Goal: Check status: Check status

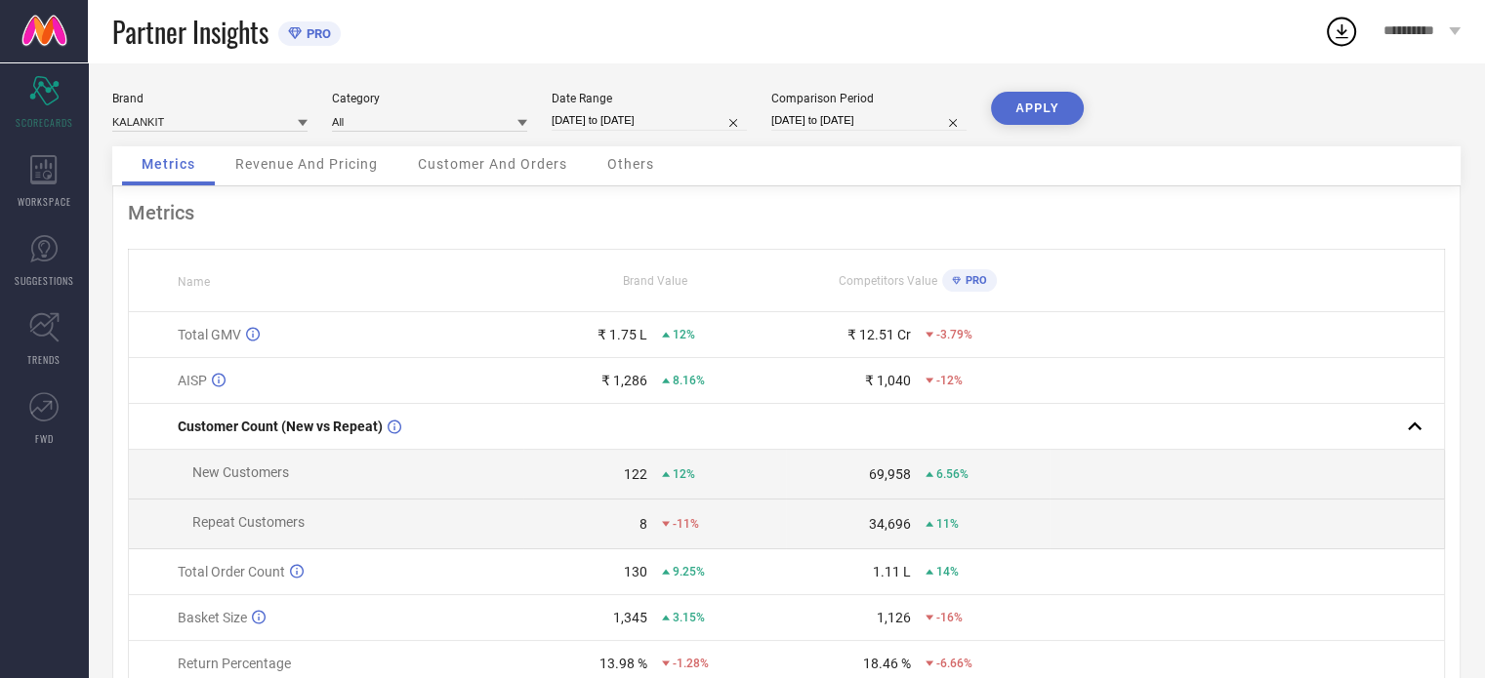
select select "7"
select select "2025"
select select "8"
select select "2025"
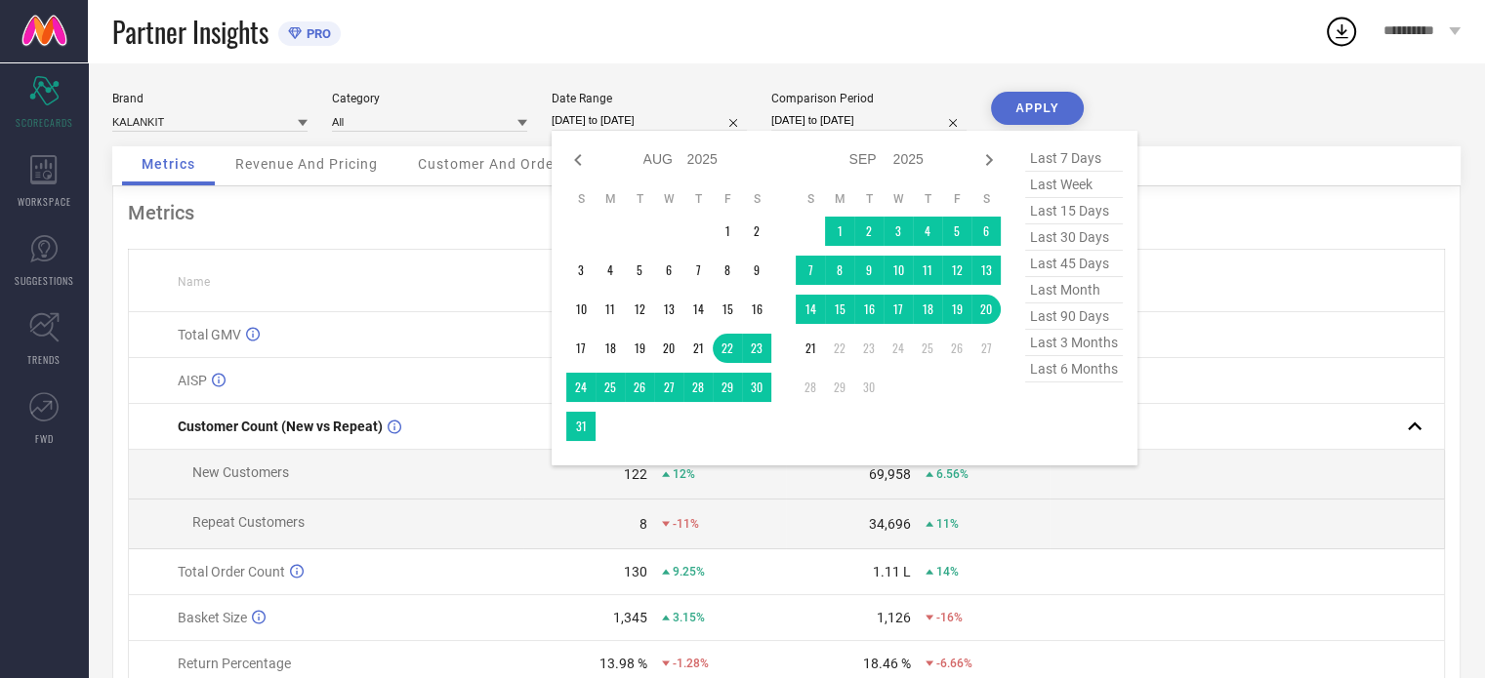
click at [607, 128] on input "[DATE] to [DATE]" at bounding box center [648, 120] width 195 height 20
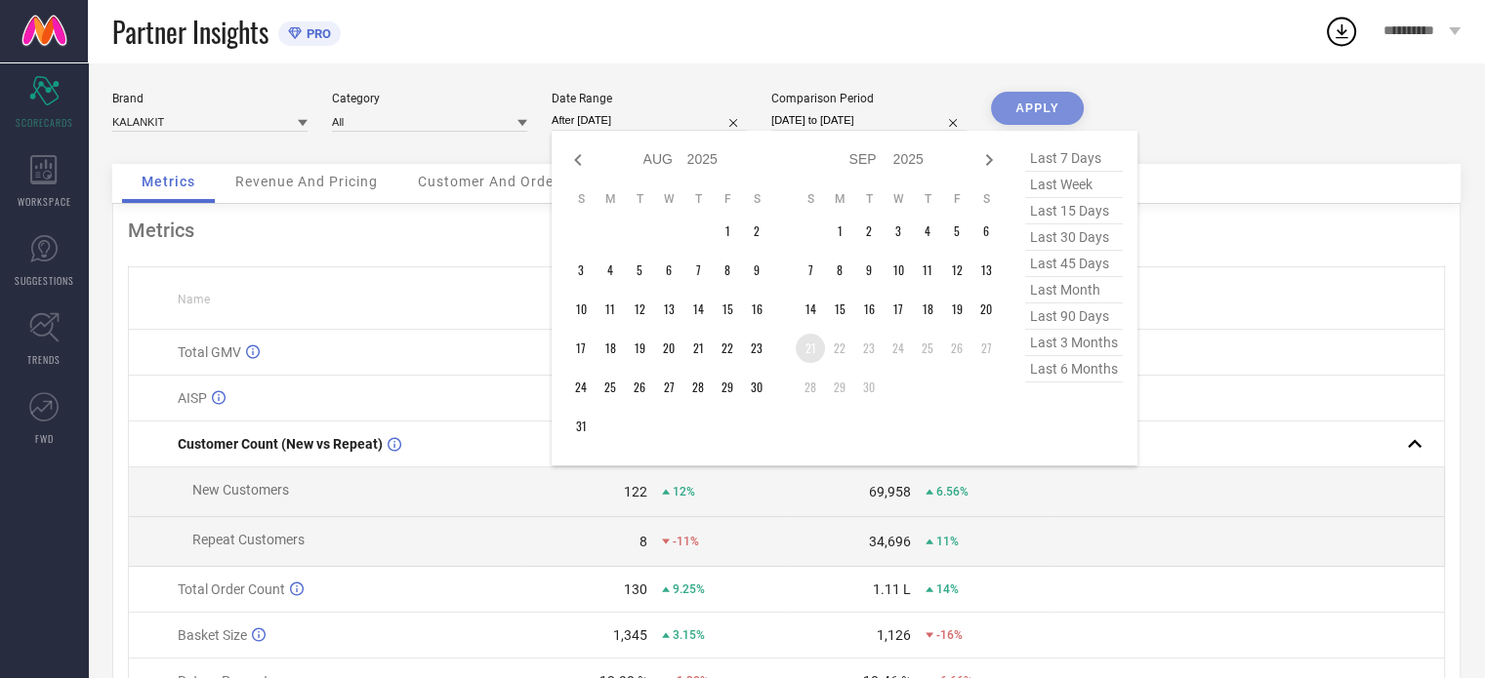
click at [799, 341] on td "21" at bounding box center [810, 348] width 29 height 29
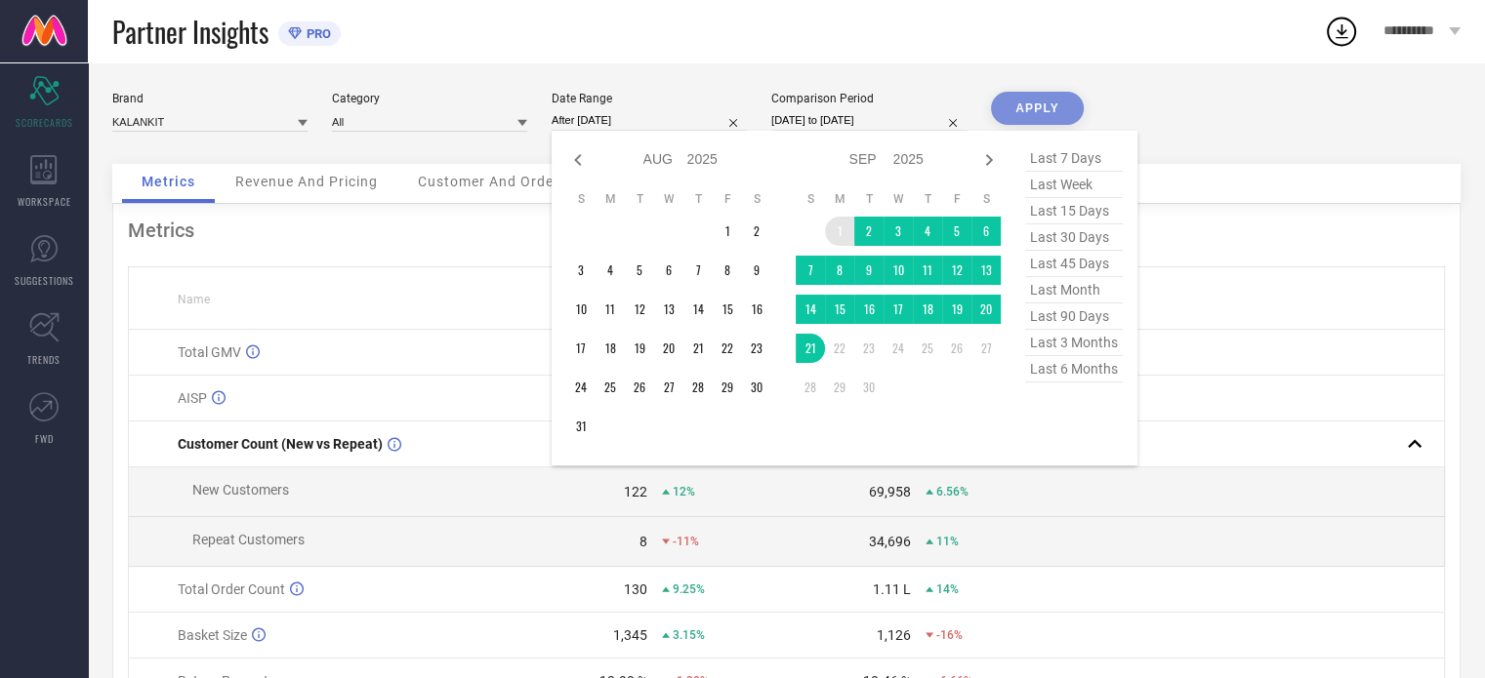
type input "[DATE] to [DATE]"
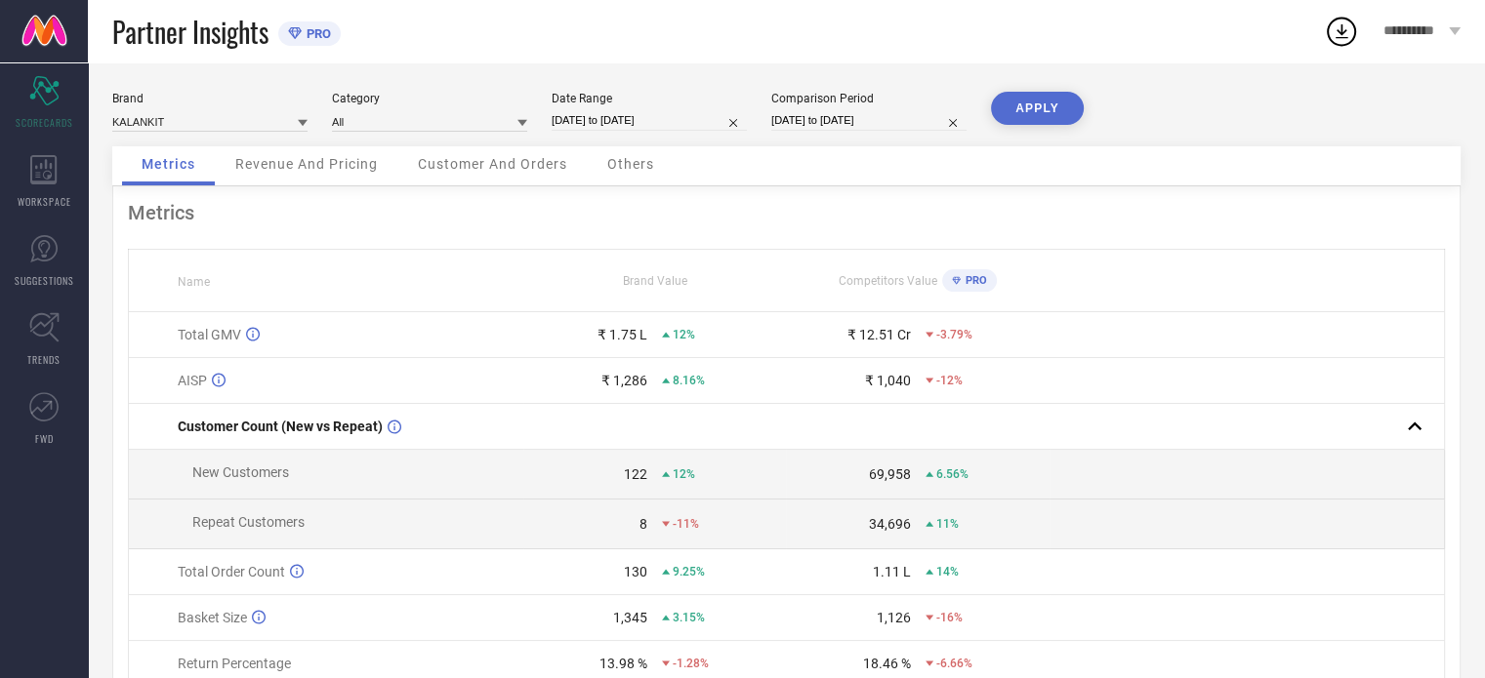
select select "6"
select select "2025"
select select "7"
select select "2025"
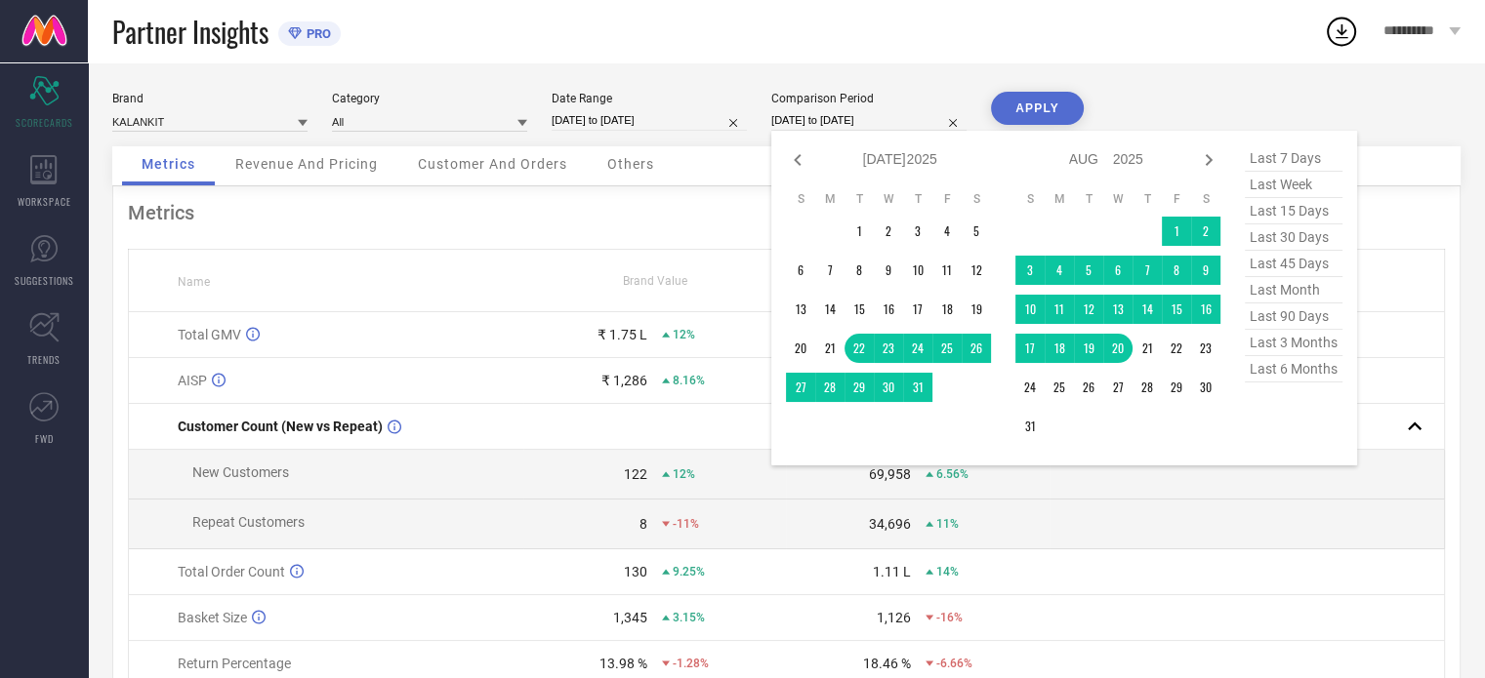
click at [886, 124] on input "[DATE] to [DATE]" at bounding box center [868, 120] width 195 height 20
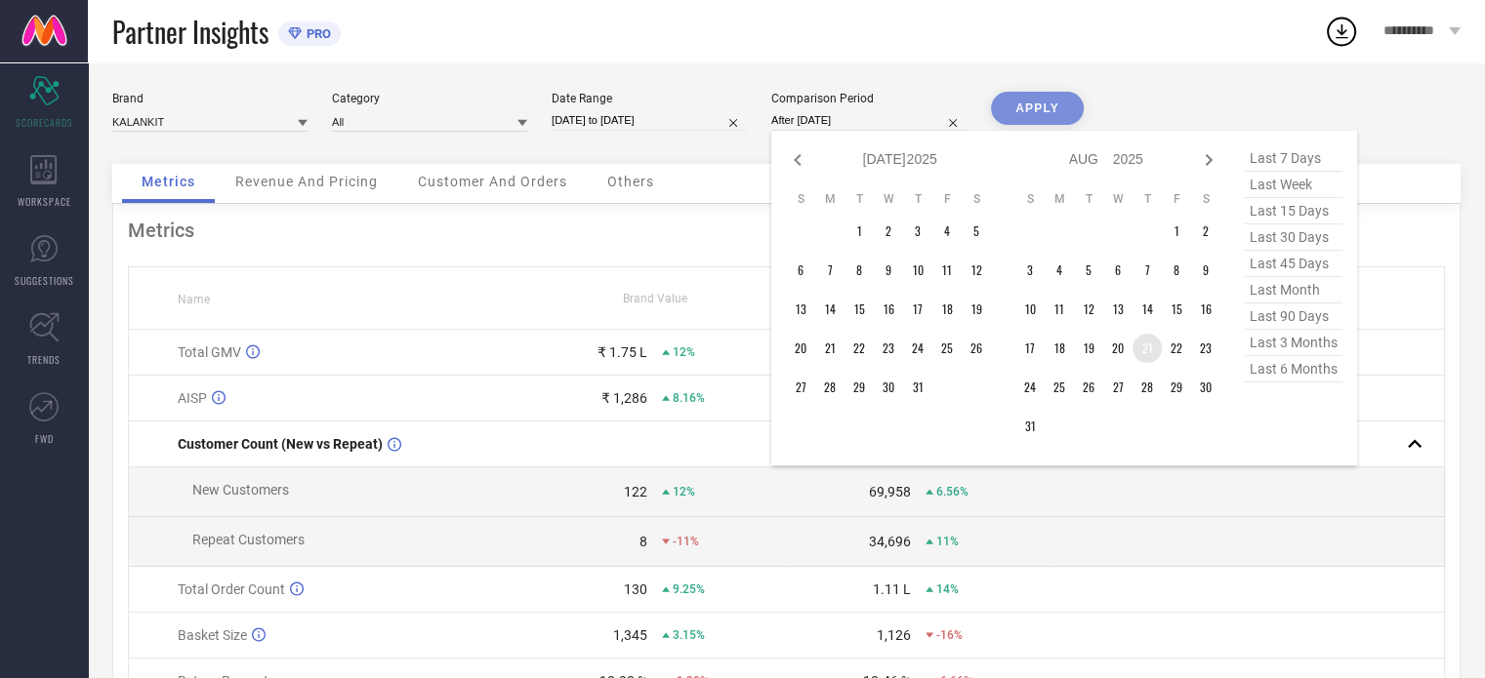
click at [1140, 348] on td "21" at bounding box center [1146, 348] width 29 height 29
type input "[DATE] to [DATE]"
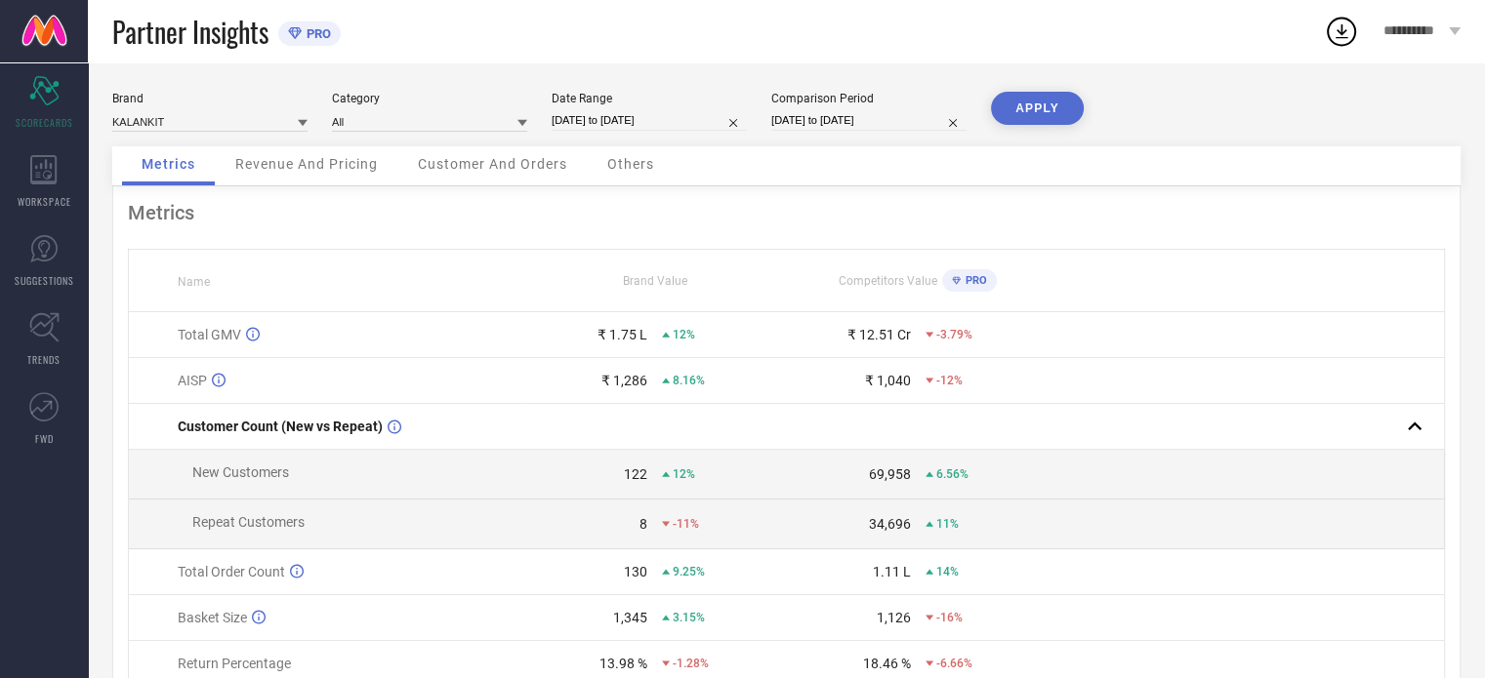
select select "7"
select select "2025"
select select "8"
select select "2025"
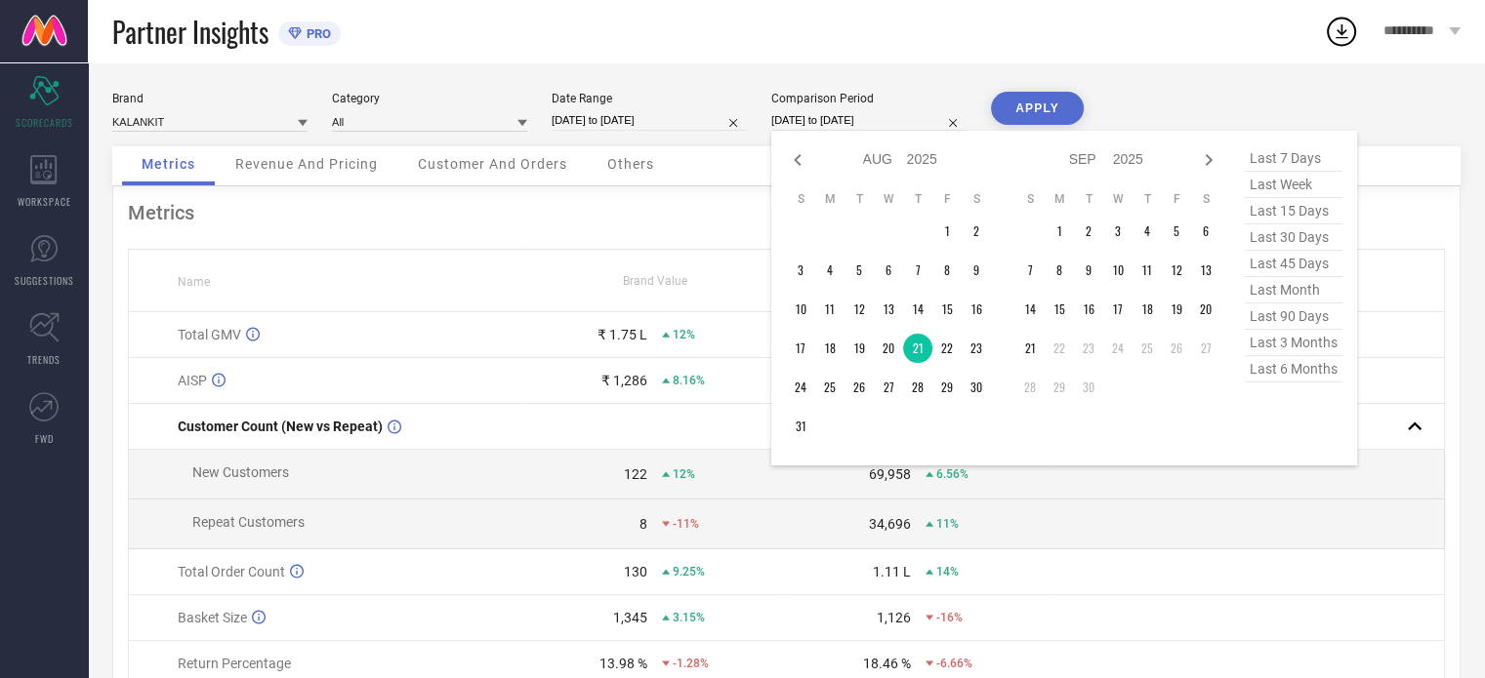
click at [890, 114] on input "[DATE] to [DATE]" at bounding box center [868, 120] width 195 height 20
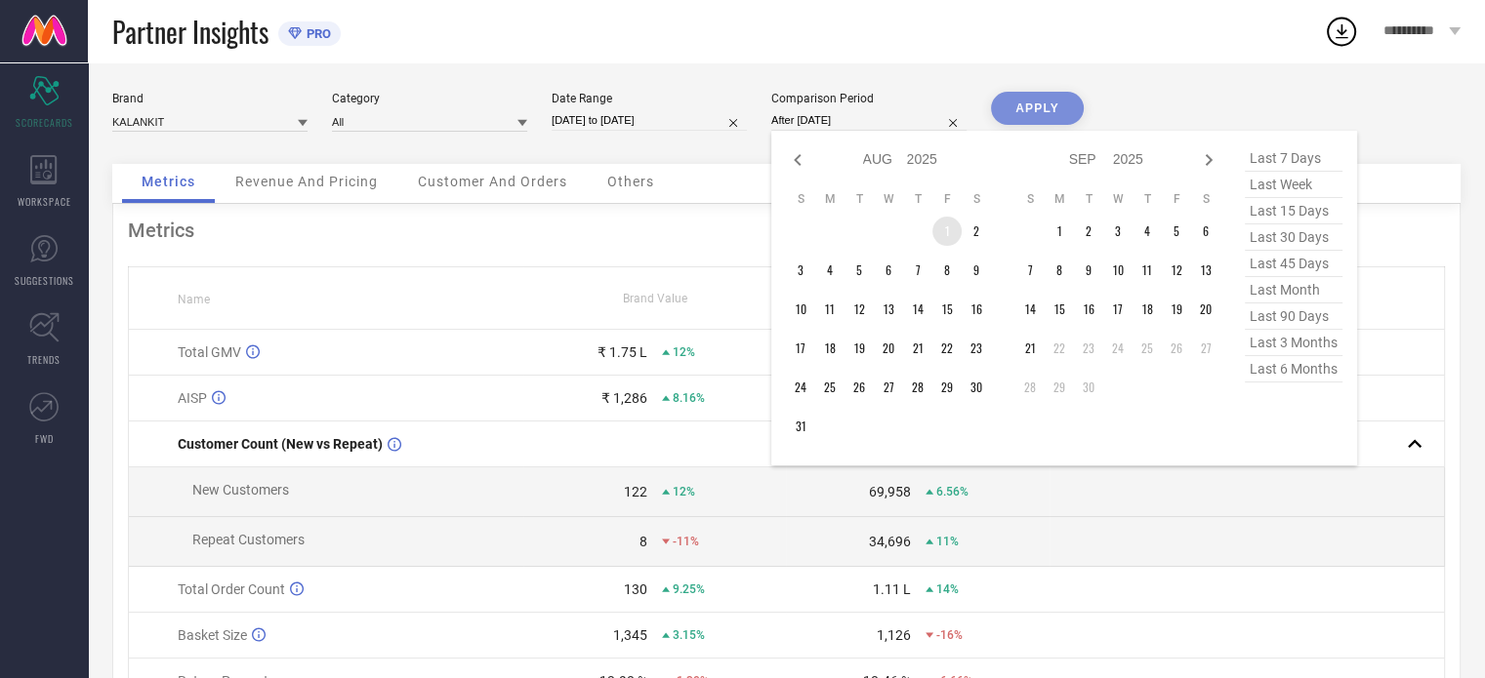
click at [935, 238] on td "1" at bounding box center [946, 231] width 29 height 29
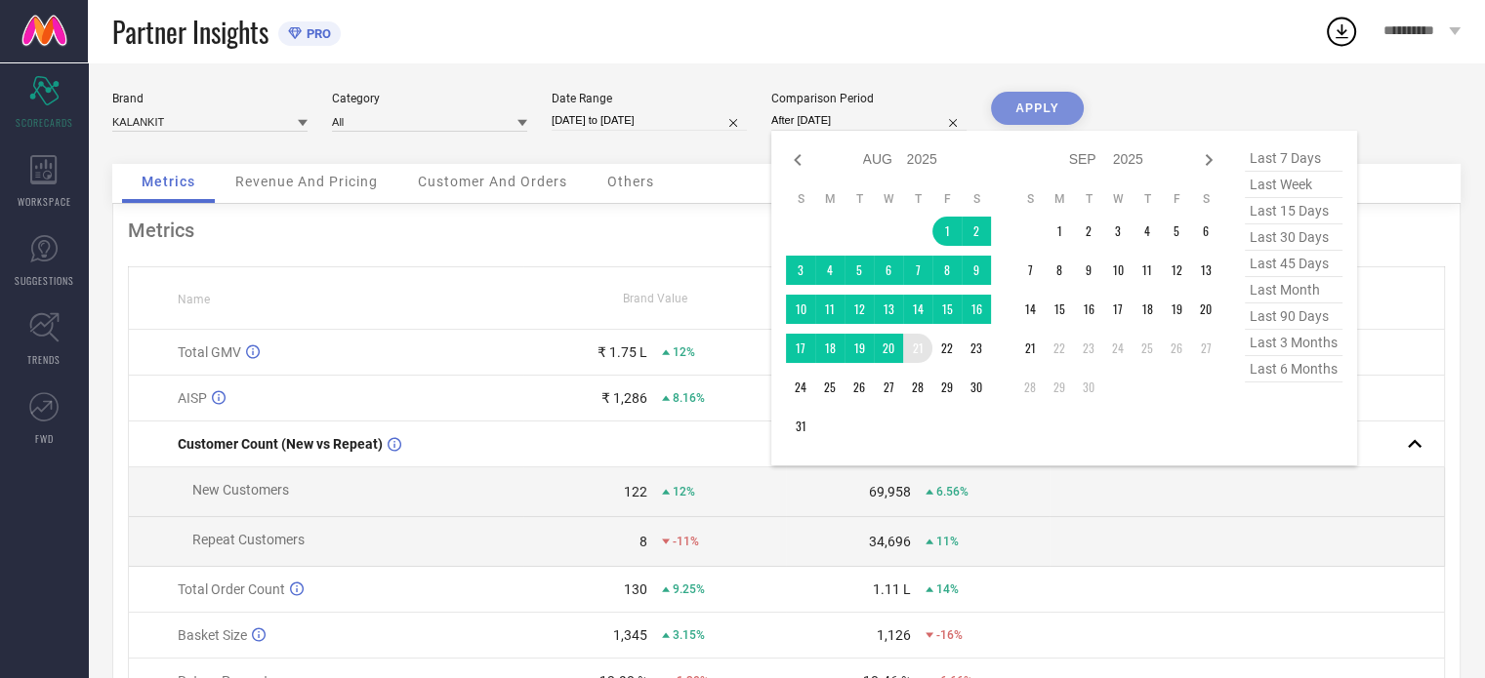
type input "[DATE] to [DATE]"
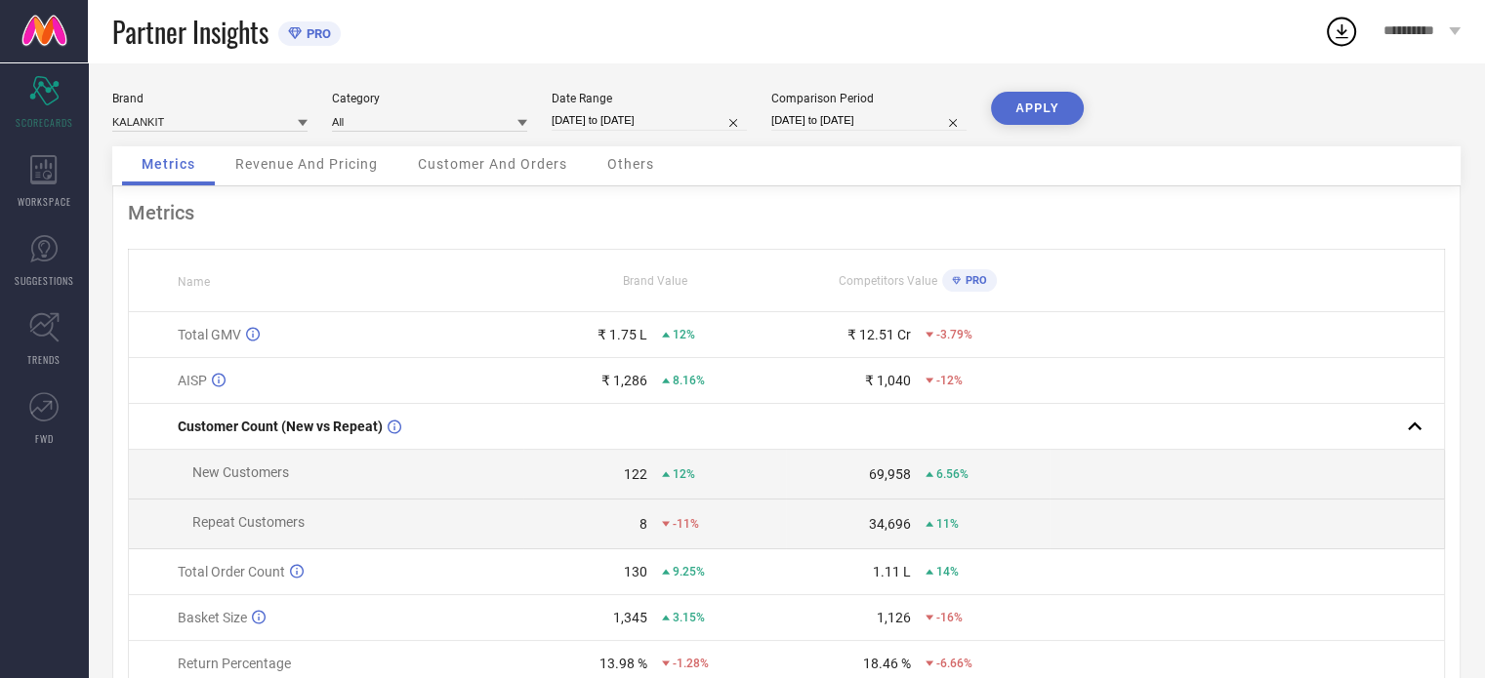
click at [1034, 105] on button "APPLY" at bounding box center [1037, 108] width 93 height 33
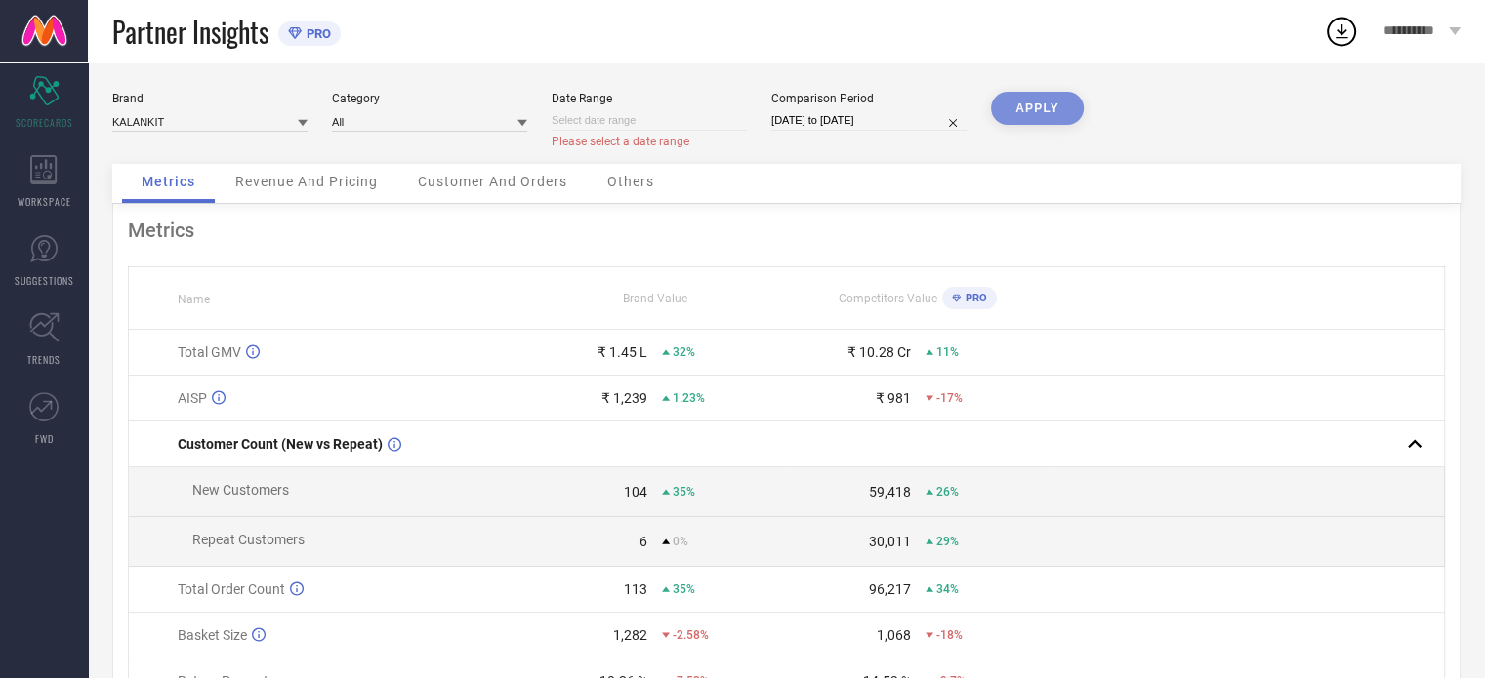
click at [707, 123] on input at bounding box center [648, 120] width 195 height 20
select select "8"
select select "2025"
select select "9"
select select "2025"
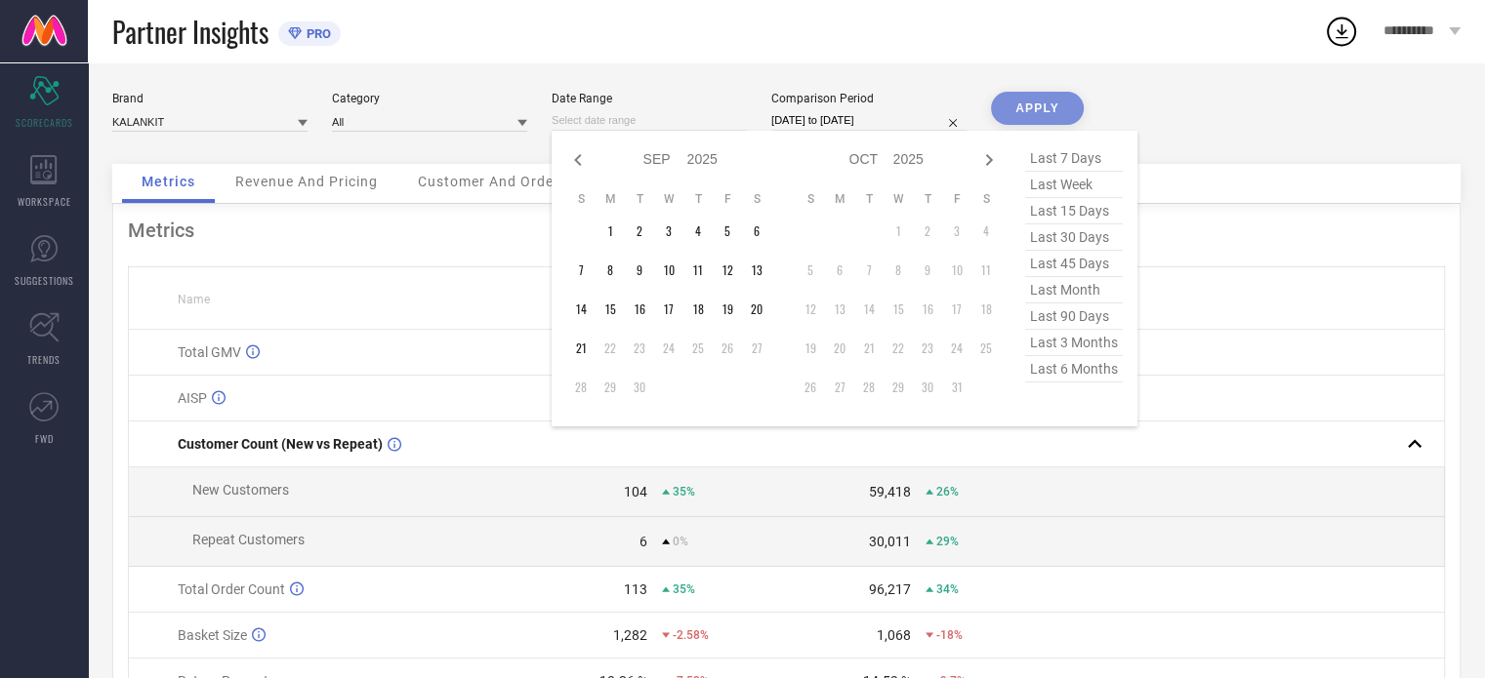
click at [1042, 216] on span "last 15 days" at bounding box center [1074, 211] width 98 height 26
type input "[DATE] to [DATE]"
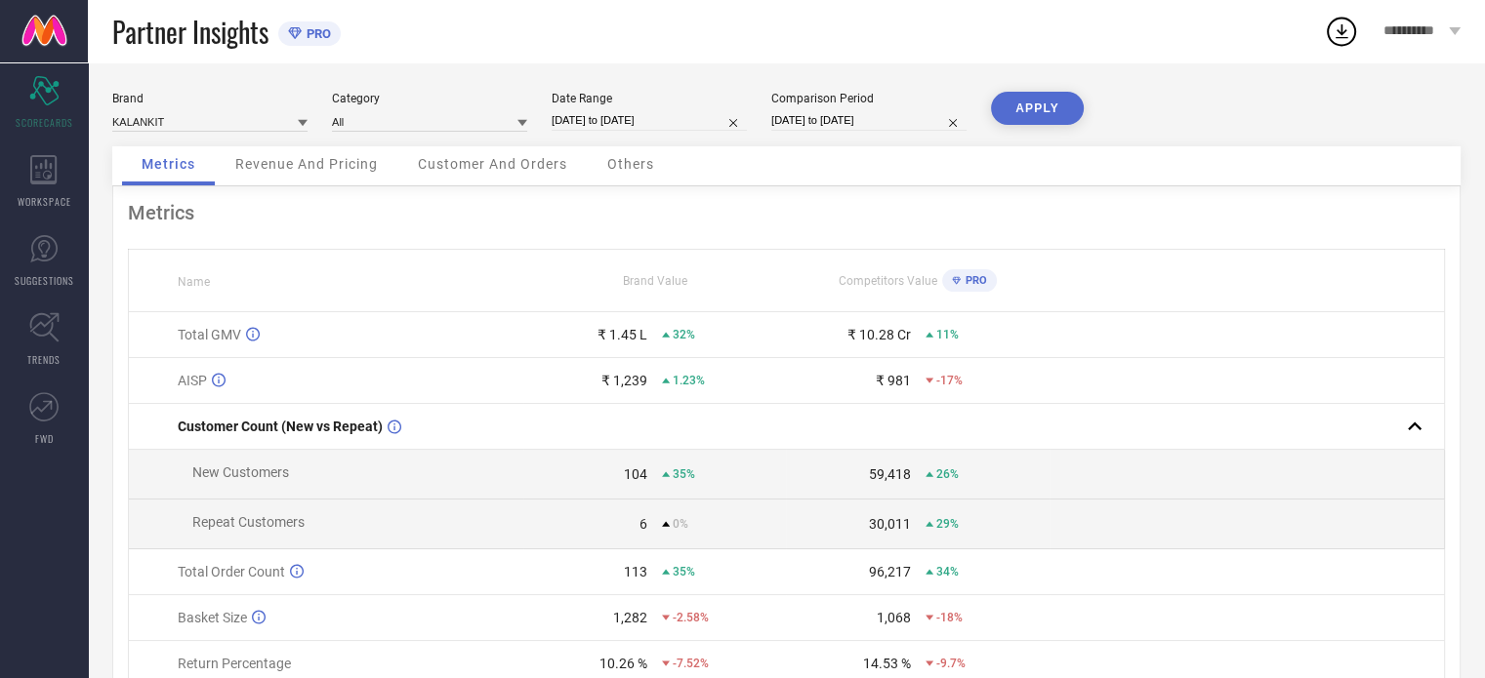
click at [1035, 120] on button "APPLY" at bounding box center [1037, 108] width 93 height 33
select select "7"
select select "2025"
select select "8"
select select "2025"
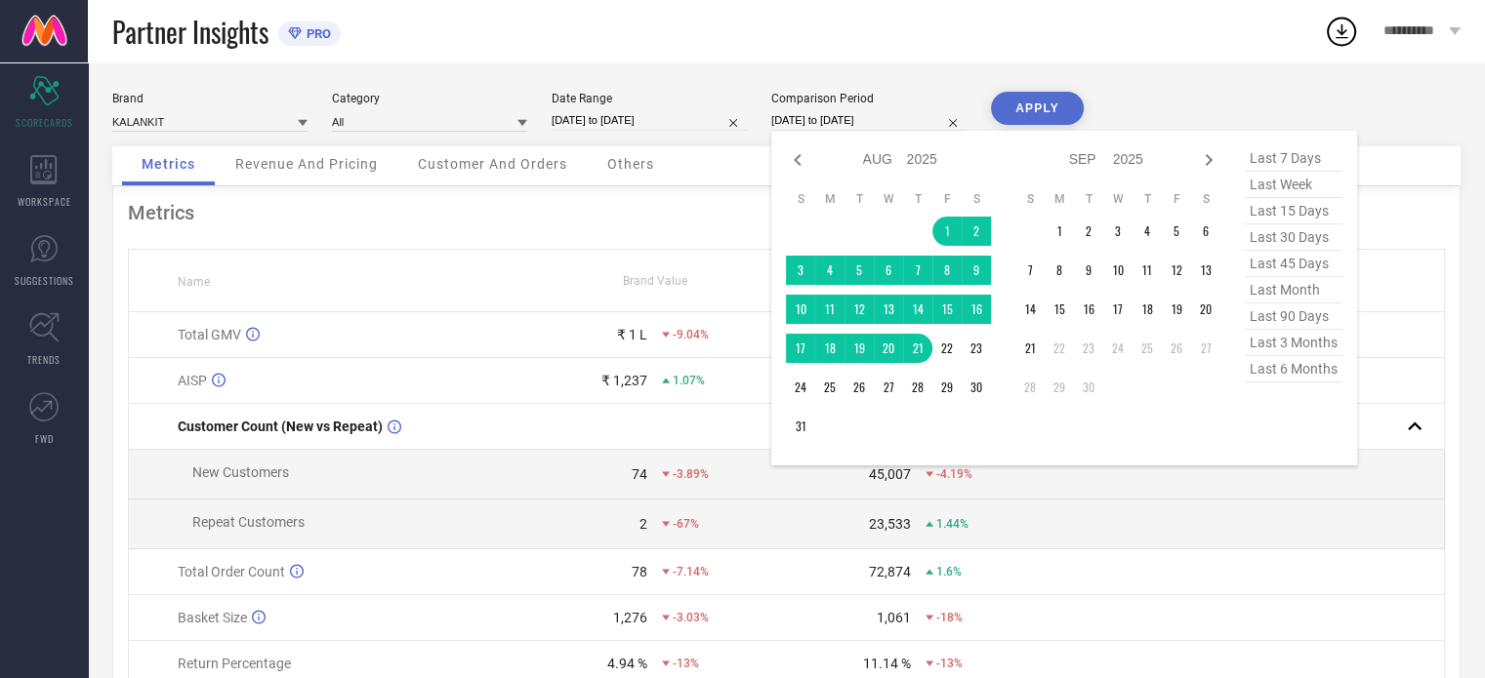
click at [864, 125] on input "[DATE] to [DATE]" at bounding box center [868, 120] width 195 height 20
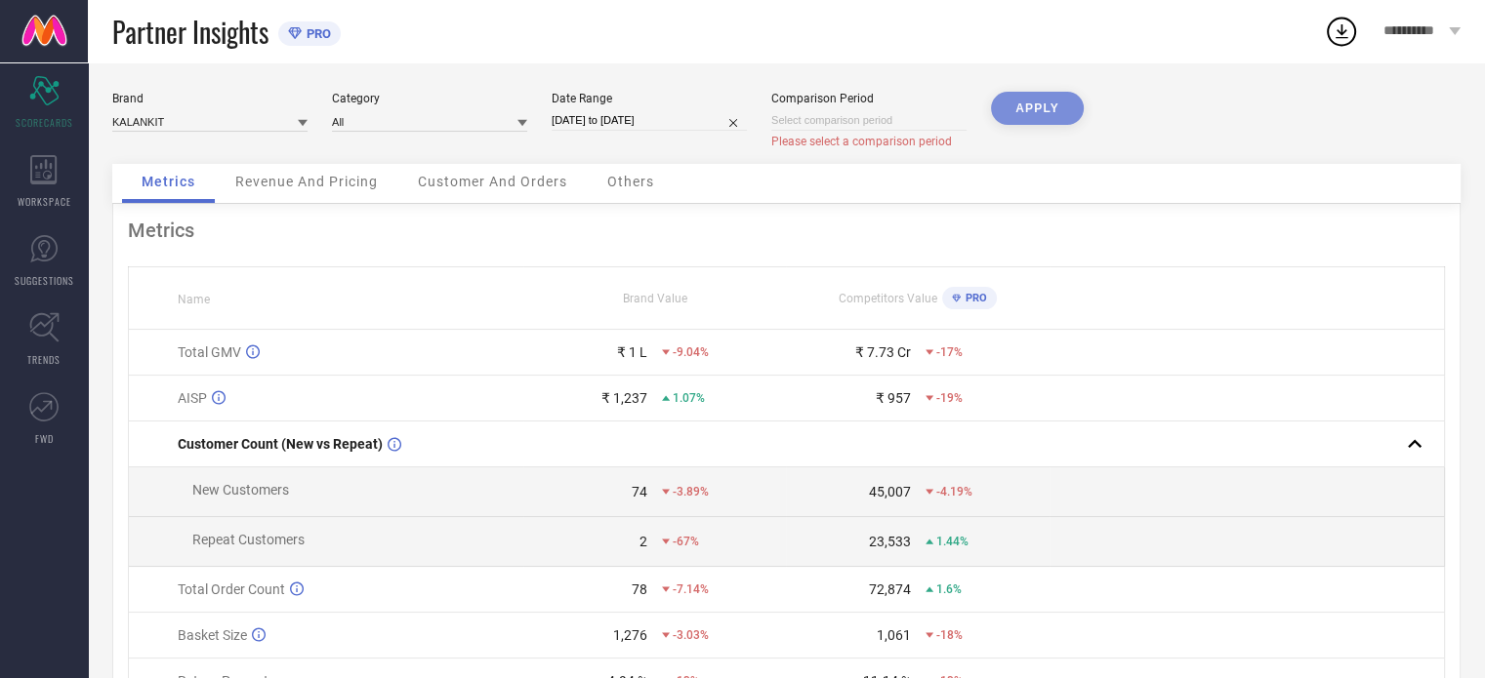
click at [1035, 105] on div "APPLY" at bounding box center [1037, 128] width 93 height 72
select select "8"
select select "2025"
select select "9"
select select "2025"
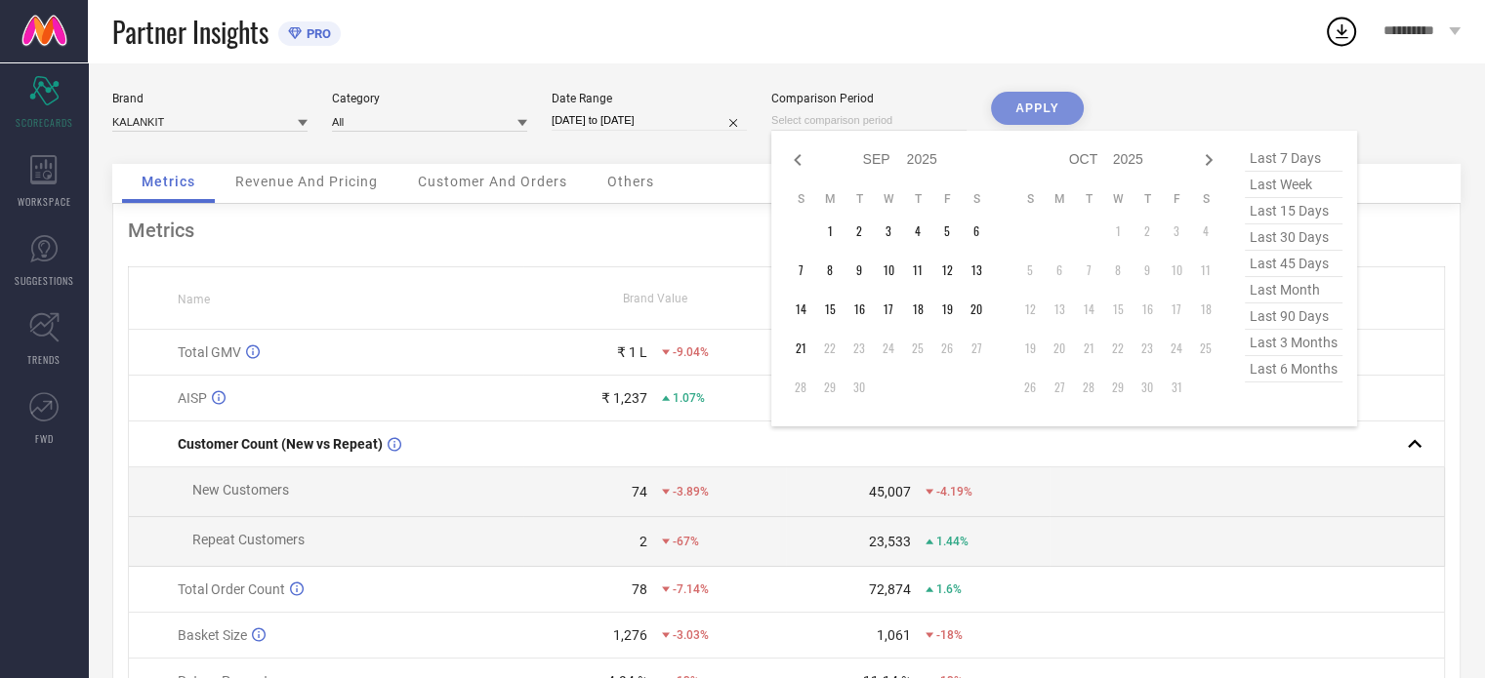
click at [899, 119] on input at bounding box center [868, 120] width 195 height 20
select select "8"
select select "2025"
select select "9"
select select "2025"
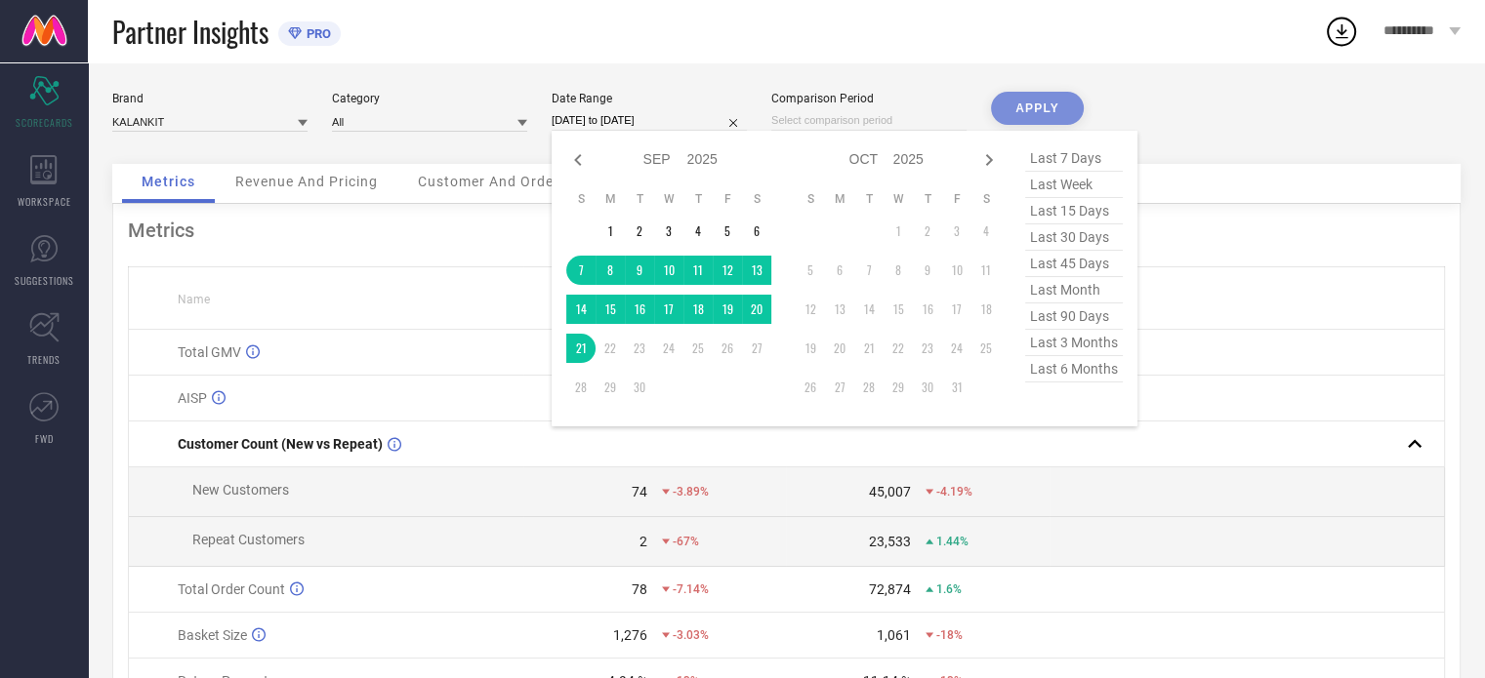
click at [699, 128] on input "[DATE] to [DATE]" at bounding box center [648, 120] width 195 height 20
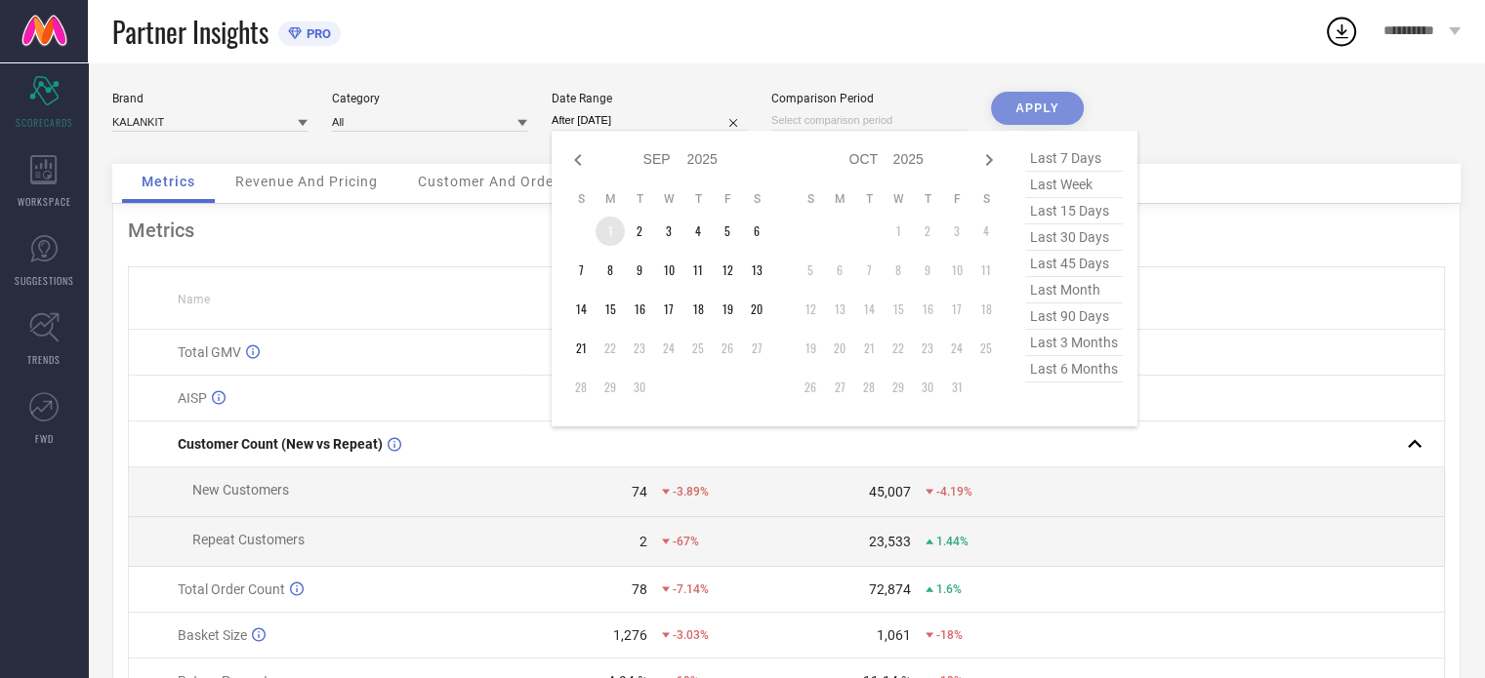
click at [604, 244] on td "1" at bounding box center [609, 231] width 29 height 29
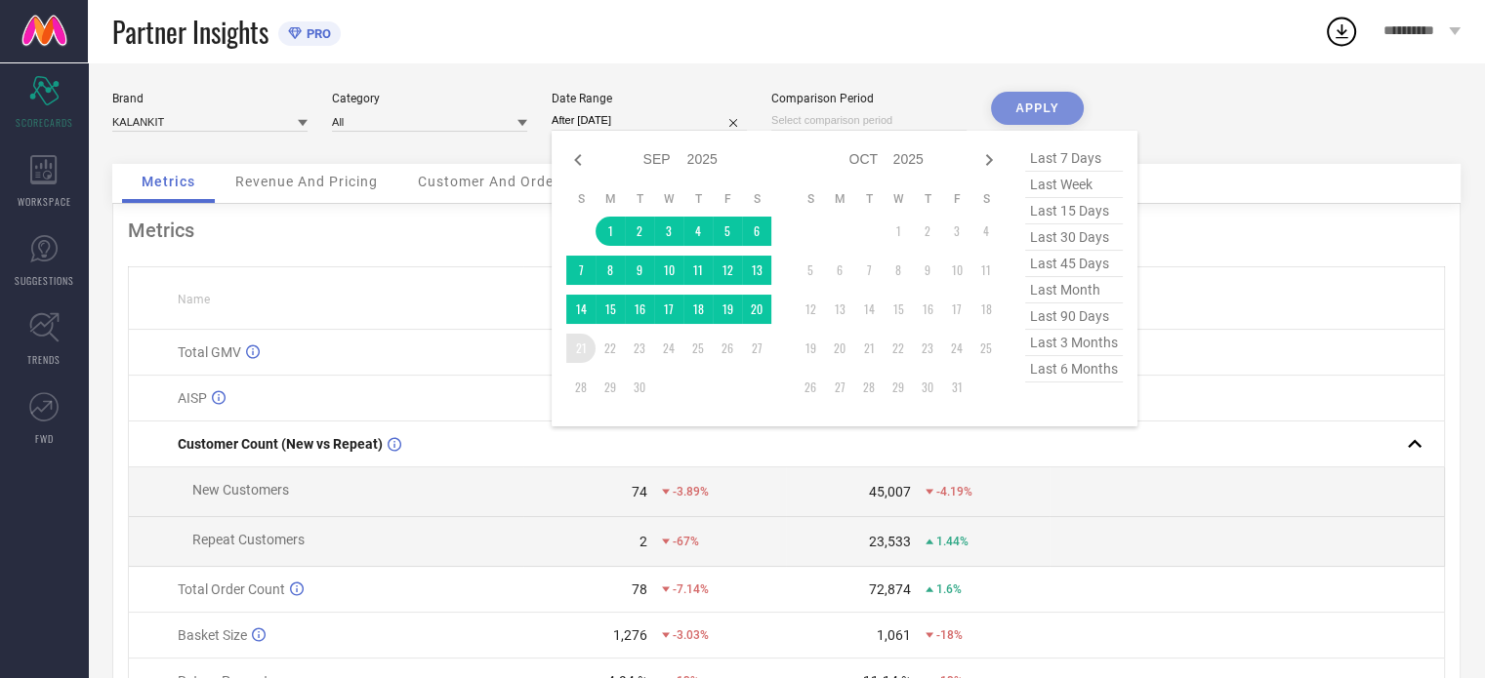
type input "[DATE] to [DATE]"
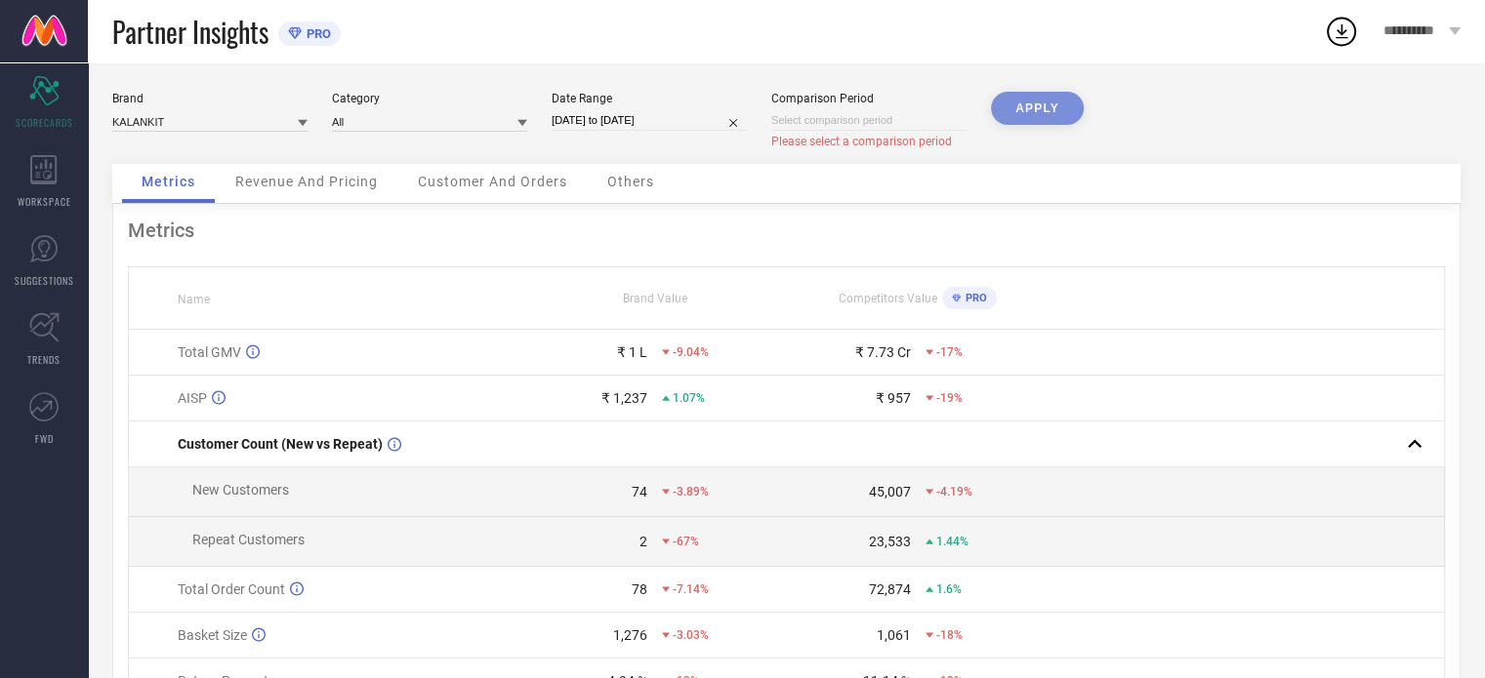
select select "8"
select select "2025"
select select "9"
select select "2025"
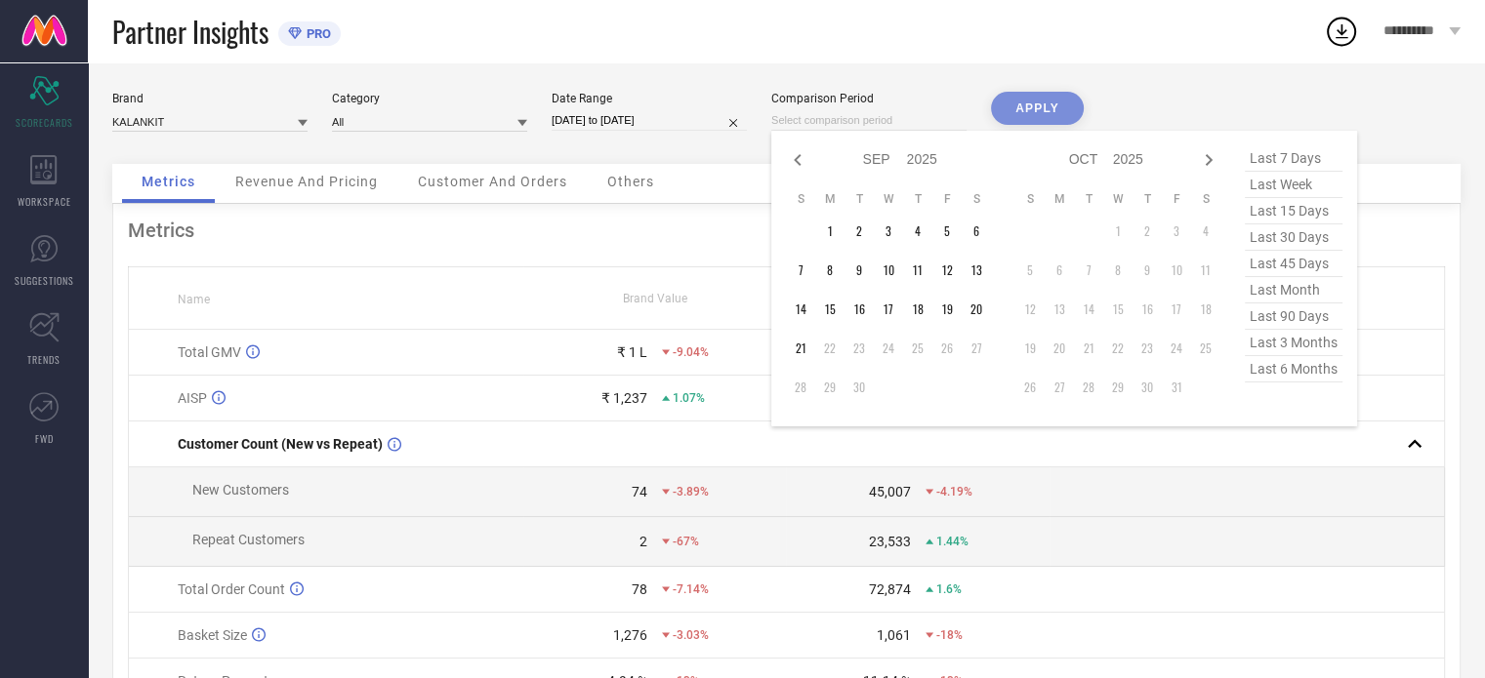
click at [889, 116] on input at bounding box center [868, 120] width 195 height 20
click at [792, 158] on icon at bounding box center [797, 159] width 23 height 23
select select "7"
select select "2025"
select select "8"
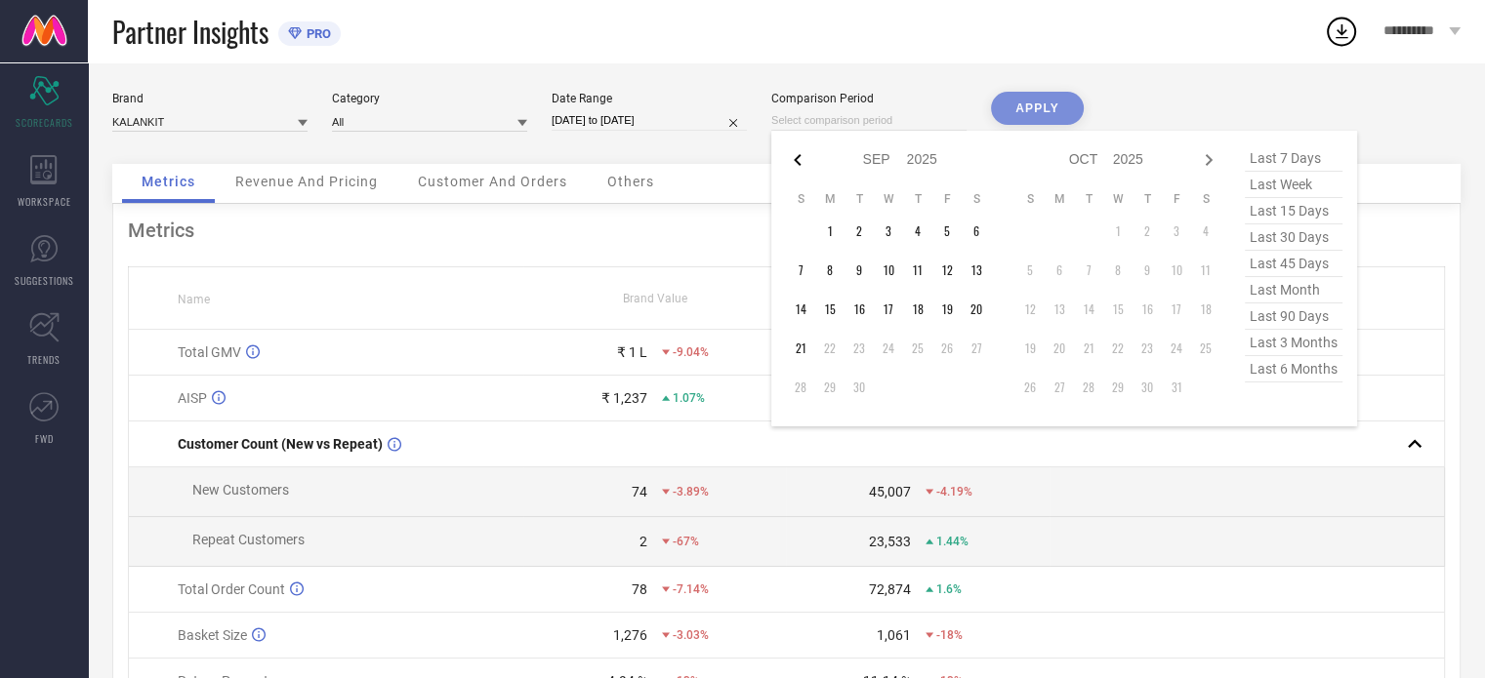
select select "2025"
click at [948, 231] on td "1" at bounding box center [946, 231] width 29 height 29
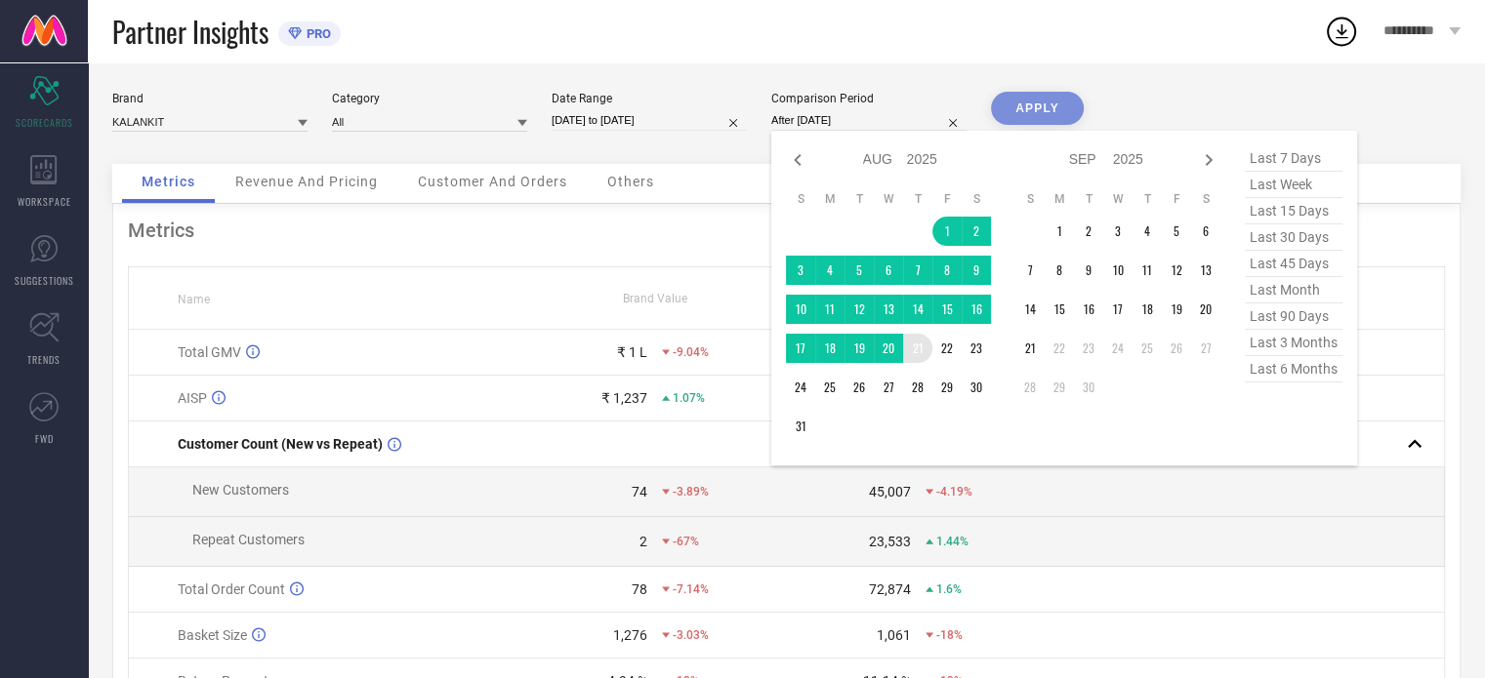
type input "[DATE] to [DATE]"
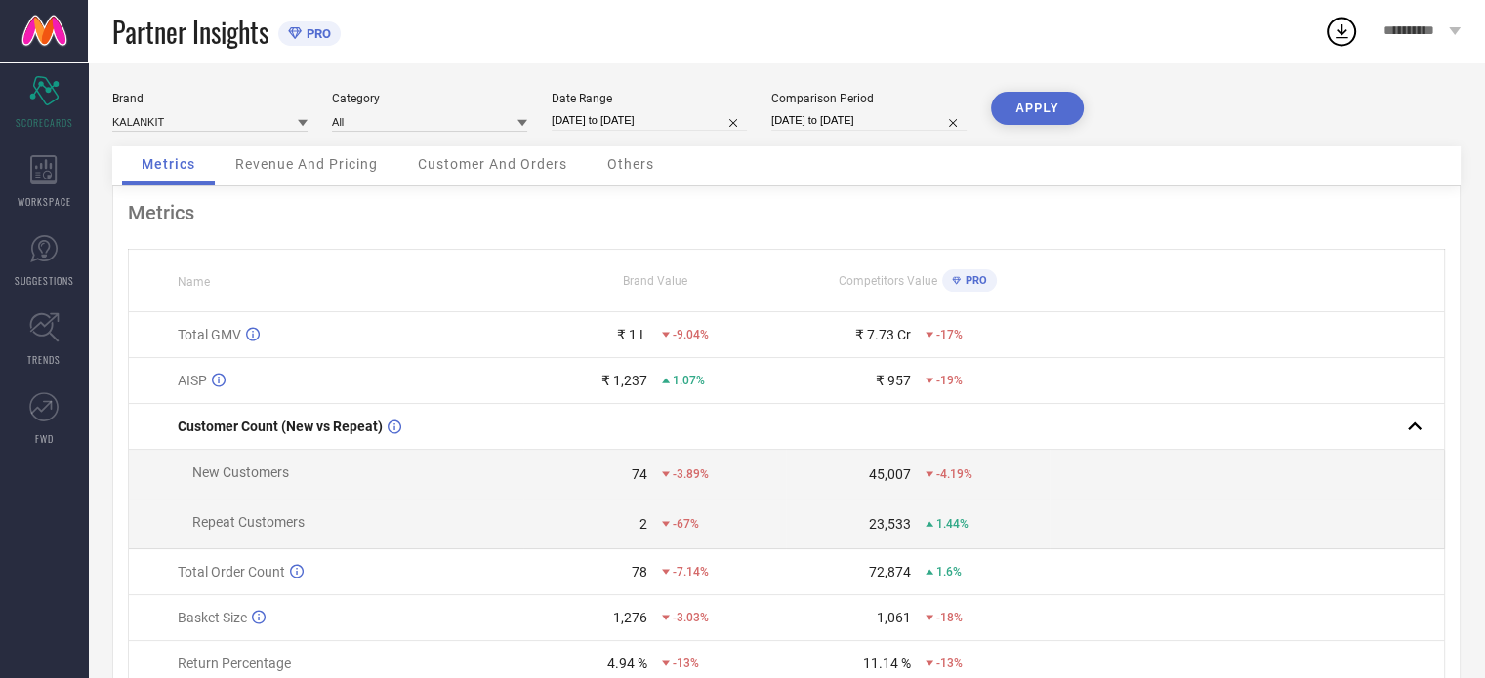
click at [1043, 110] on button "APPLY" at bounding box center [1037, 108] width 93 height 33
